Goal: Task Accomplishment & Management: Use online tool/utility

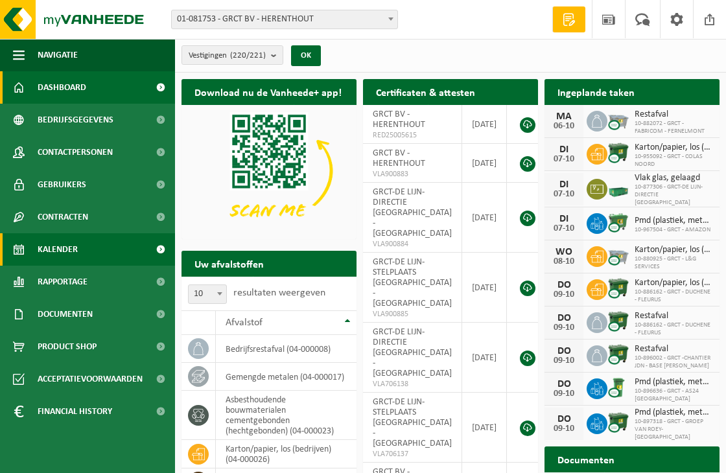
click at [161, 248] on span at bounding box center [160, 249] width 29 height 32
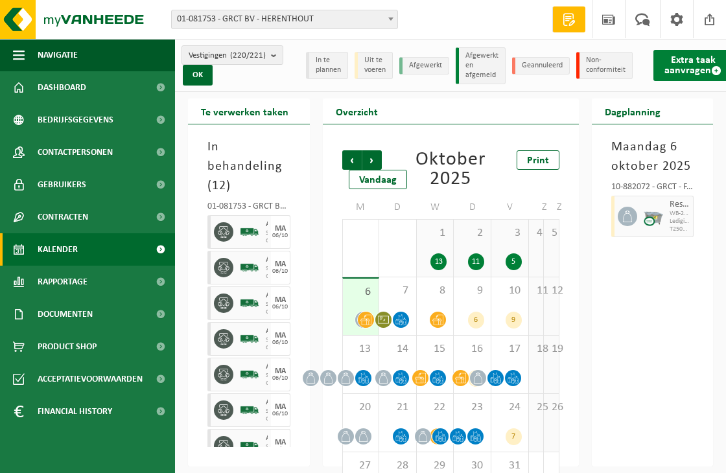
click at [711, 76] on span at bounding box center [716, 70] width 10 height 10
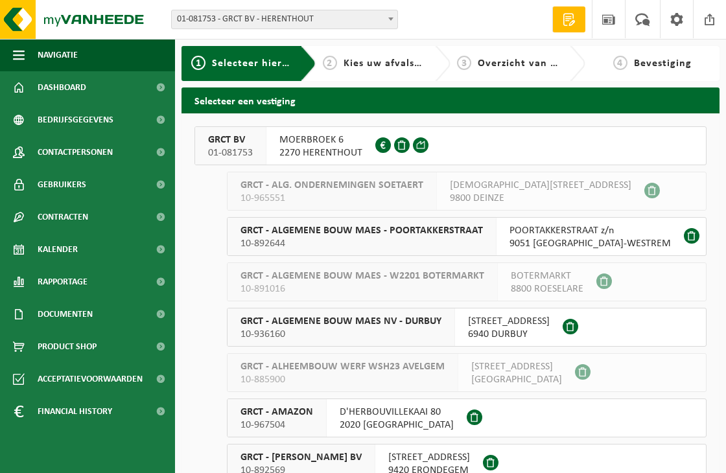
click at [309, 150] on span "2270 HERENTHOUT" at bounding box center [320, 153] width 83 height 13
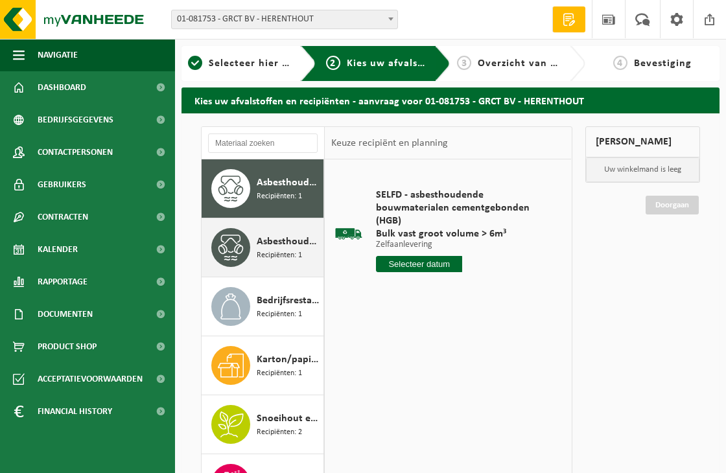
click at [288, 246] on span "Asbesthoudende bouwmaterialen cementgebonden met isolatie(hechtgebonden)" at bounding box center [289, 242] width 64 height 16
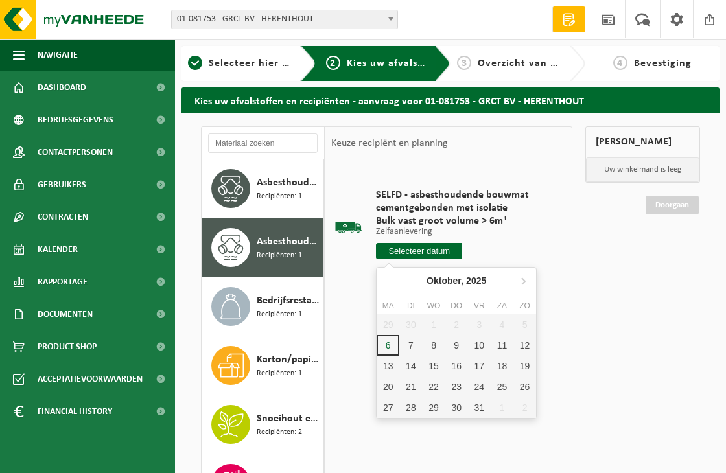
click at [429, 250] on input "text" at bounding box center [419, 251] width 86 height 16
click at [421, 348] on div "7" at bounding box center [410, 345] width 23 height 21
type input "Van 2025-10-07"
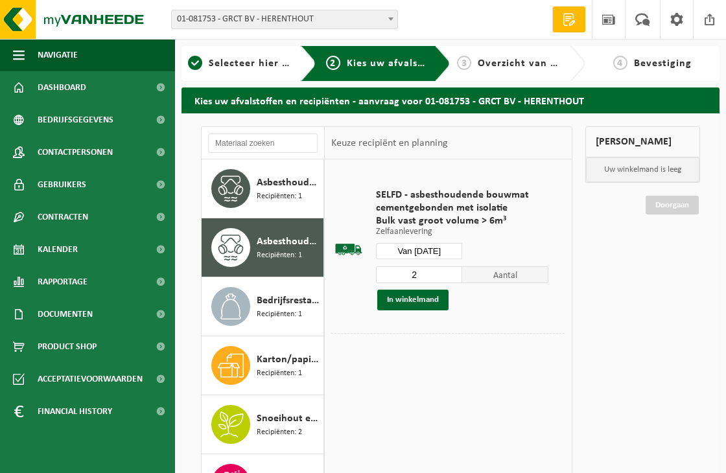
click at [452, 270] on input "2" at bounding box center [419, 274] width 86 height 17
click at [452, 270] on input "3" at bounding box center [419, 274] width 86 height 17
type input "4"
click at [452, 270] on input "4" at bounding box center [419, 274] width 86 height 17
click at [410, 300] on button "In winkelmand" at bounding box center [412, 300] width 71 height 21
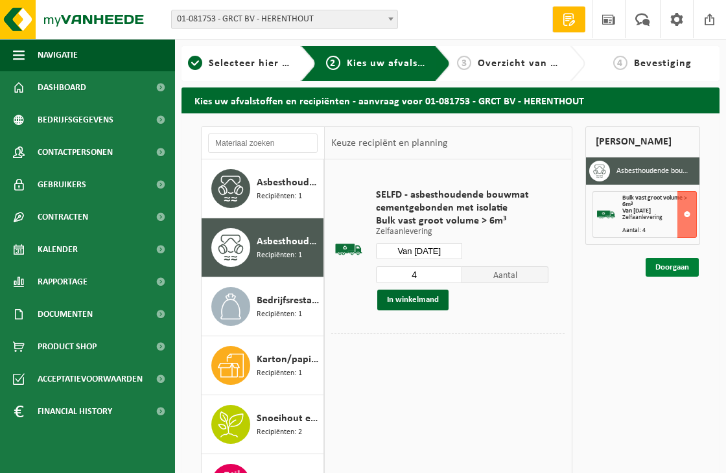
click at [665, 264] on link "Doorgaan" at bounding box center [672, 267] width 53 height 19
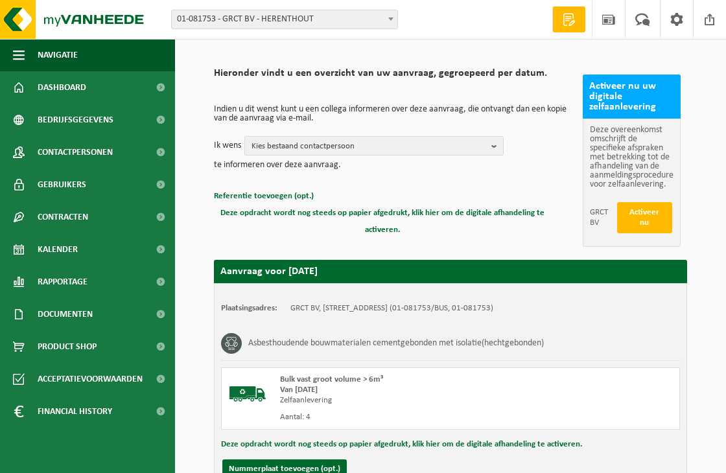
scroll to position [200, 0]
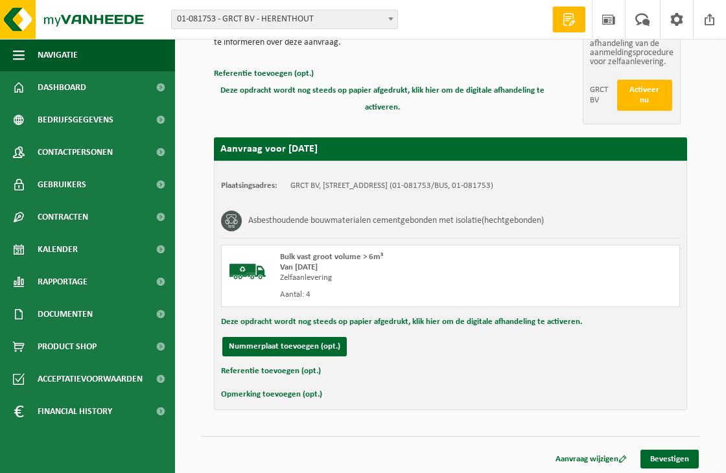
click at [665, 446] on div "Aanvraag wijzigen Bevestigen" at bounding box center [450, 443] width 499 height 14
click at [670, 457] on link "Bevestigen" at bounding box center [670, 459] width 58 height 19
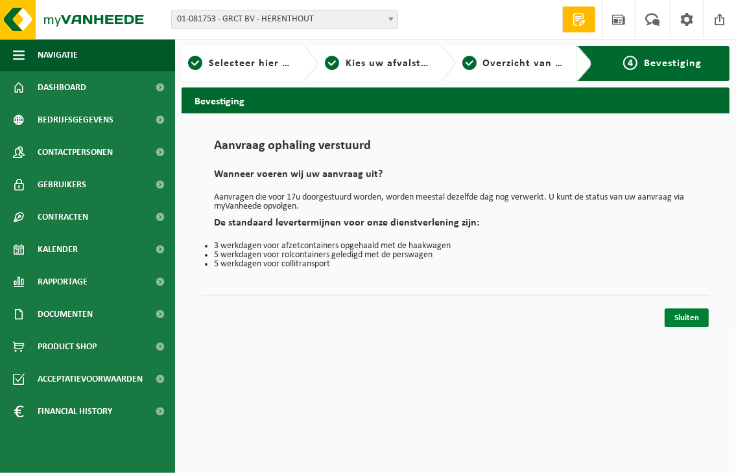
click at [685, 320] on link "Sluiten" at bounding box center [687, 318] width 44 height 19
